Goal: Information Seeking & Learning: Understand process/instructions

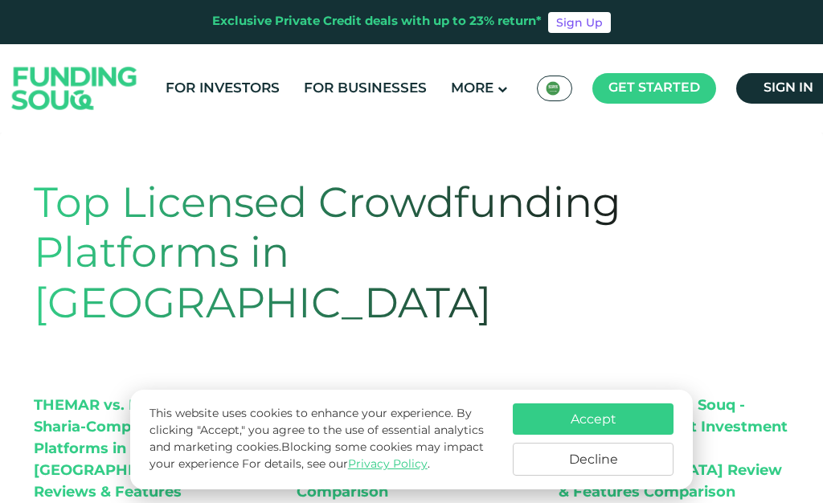
click at [621, 420] on button "Accept" at bounding box center [593, 419] width 161 height 31
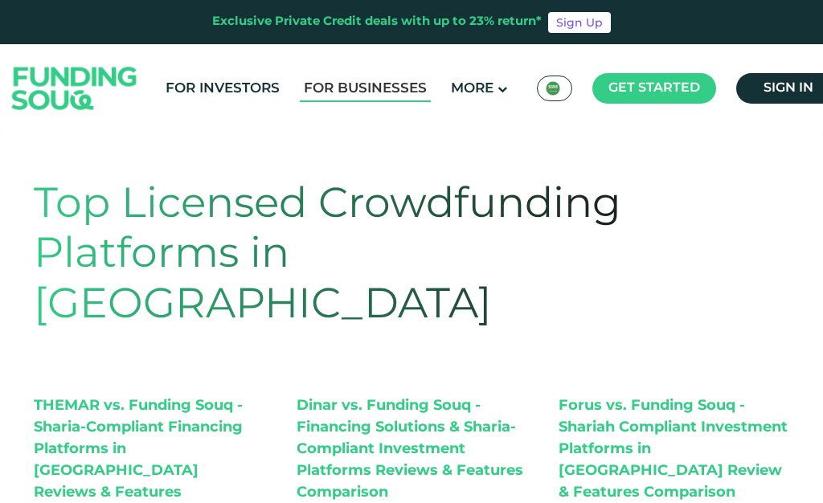
click at [371, 88] on link "For Businesses" at bounding box center [365, 89] width 131 height 27
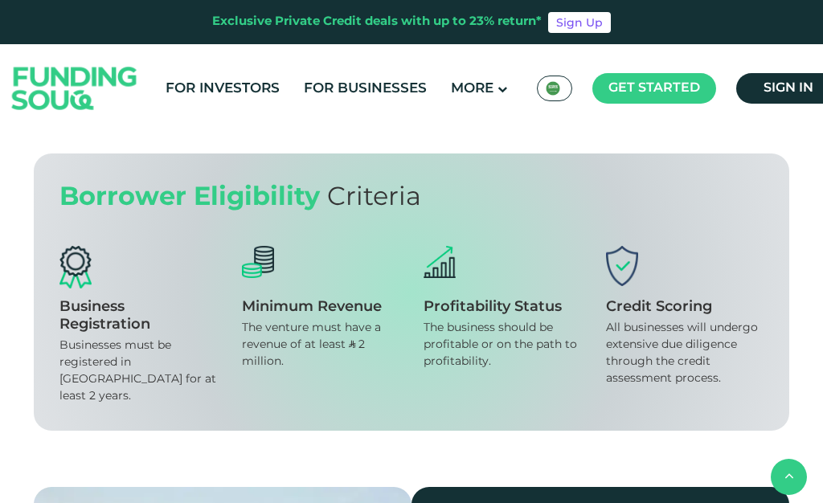
scroll to position [1108, 0]
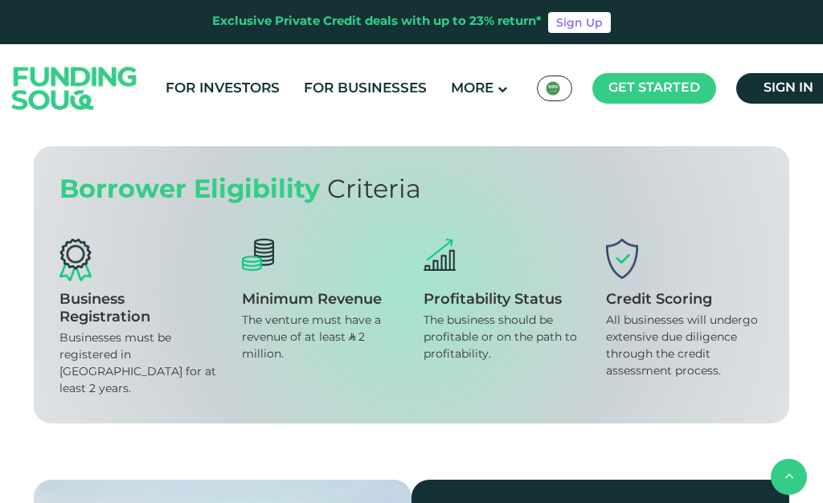
click at [652, 291] on img at bounding box center [594, 72] width 402 height 498
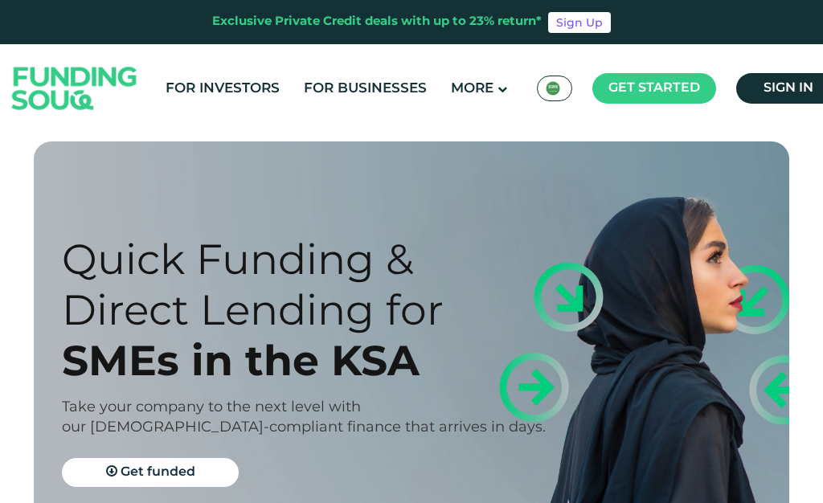
scroll to position [0, 0]
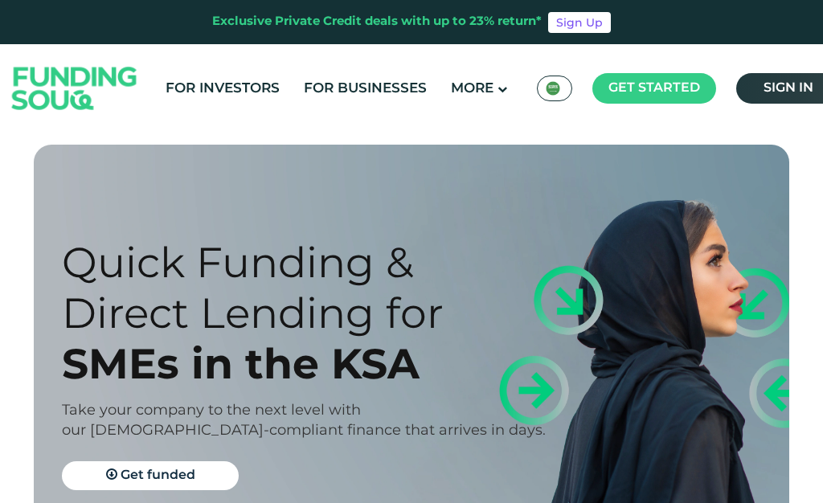
click at [752, 85] on link "Sign in" at bounding box center [788, 88] width 104 height 31
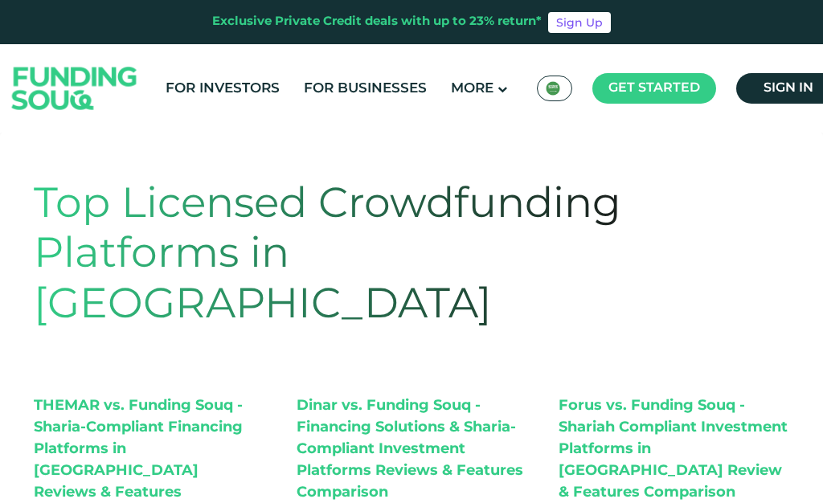
click at [500, 72] on ul "For Investors For Businesses More About Us How It Works" at bounding box center [501, 89] width 694 height 34
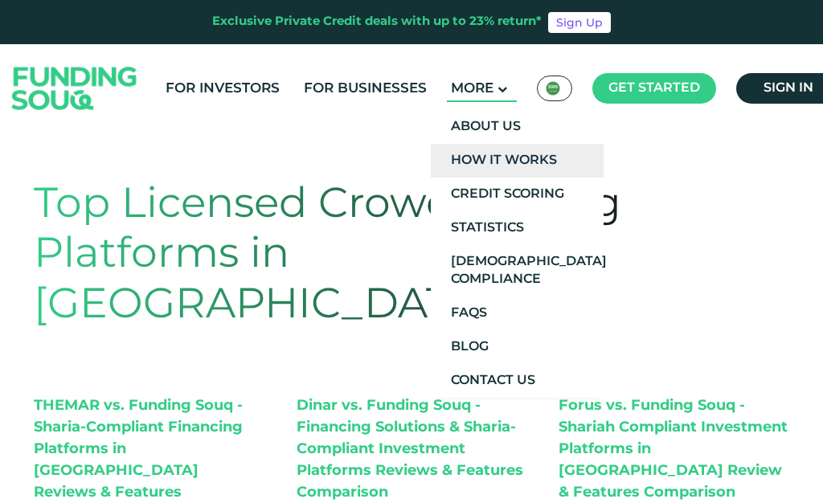
click at [526, 152] on link "How It Works" at bounding box center [517, 161] width 173 height 34
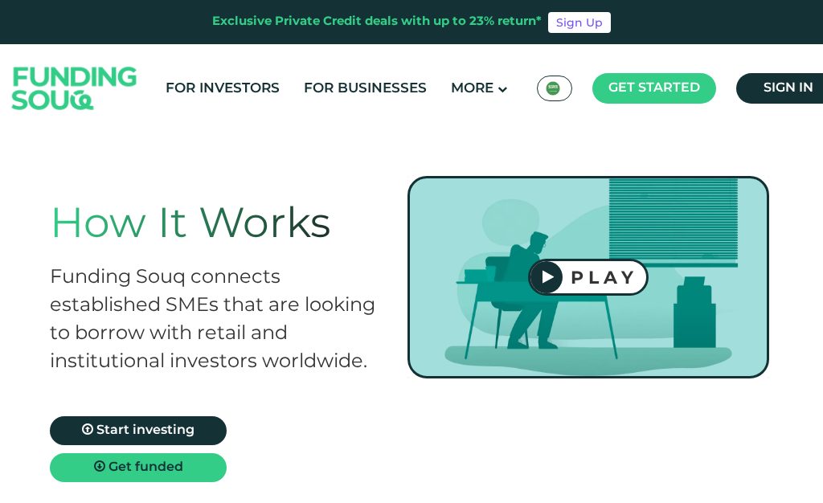
click at [551, 284] on icon at bounding box center [548, 277] width 11 height 14
